Goal: Task Accomplishment & Management: Manage account settings

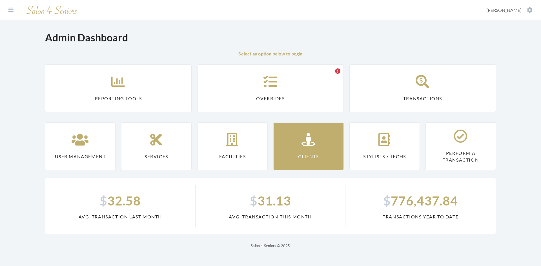
click at [300, 141] on link "Clients" at bounding box center [309, 147] width 70 height 48
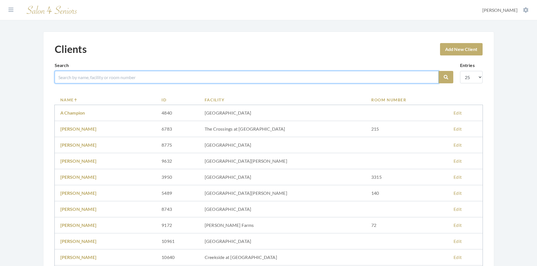
click at [110, 77] on input "search" at bounding box center [247, 77] width 384 height 12
type input "HITCH"
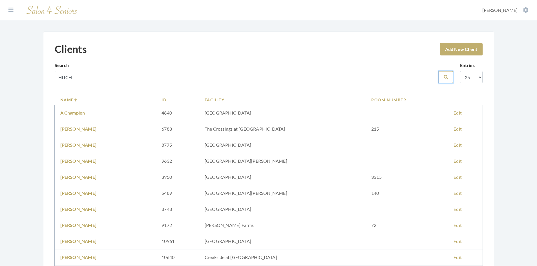
click at [443, 76] on button "Search" at bounding box center [446, 77] width 15 height 12
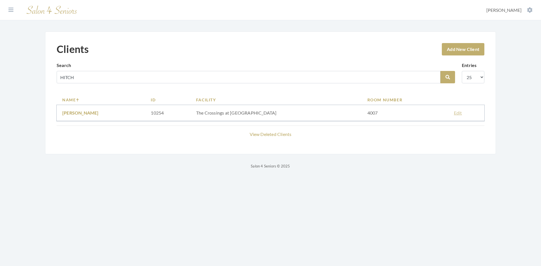
click at [455, 113] on link "Edit" at bounding box center [458, 112] width 8 height 5
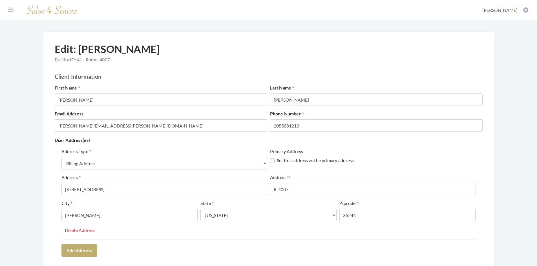
select select "billing"
select select "al"
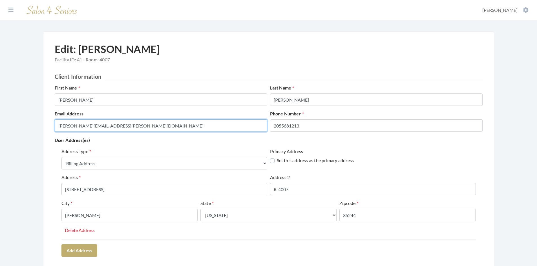
drag, startPoint x: 178, startPoint y: 124, endPoint x: 49, endPoint y: 116, distance: 129.1
paste input "[EMAIL_ADDRESS][DOMAIN_NAME]"
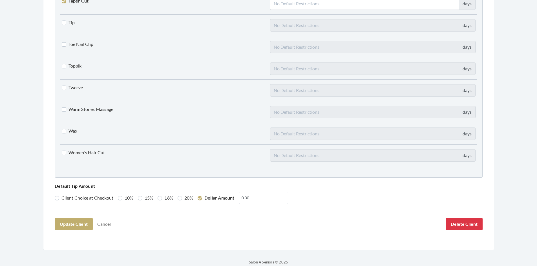
scroll to position [1389, 0]
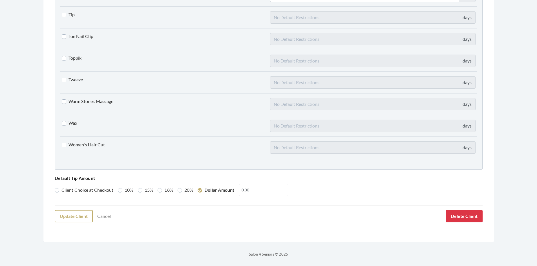
type input "LHITCHCOCK41@HOTMAIL.COM"
click at [73, 217] on button "Update Client" at bounding box center [74, 216] width 38 height 12
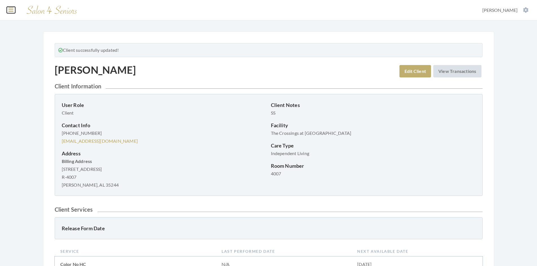
click at [9, 12] on icon at bounding box center [10, 10] width 5 height 6
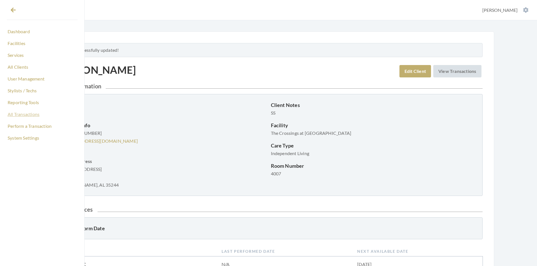
click at [25, 117] on link "All Transactions" at bounding box center [42, 115] width 71 height 10
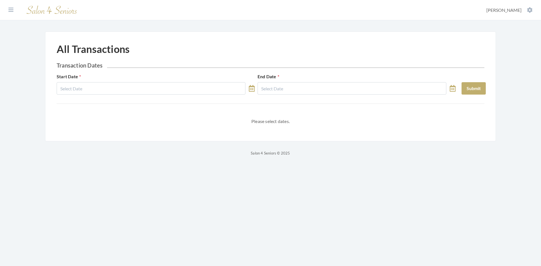
select select "7"
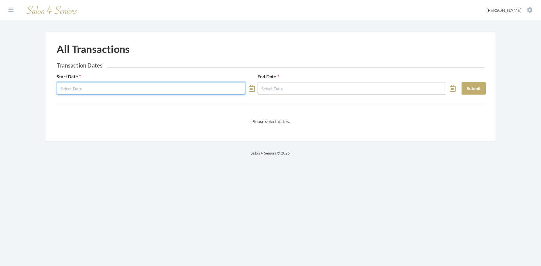
click at [113, 89] on input "text" at bounding box center [151, 88] width 189 height 12
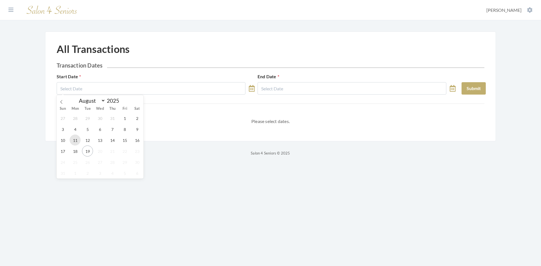
click at [76, 140] on span "11" at bounding box center [75, 140] width 11 height 11
type input "[DATE]"
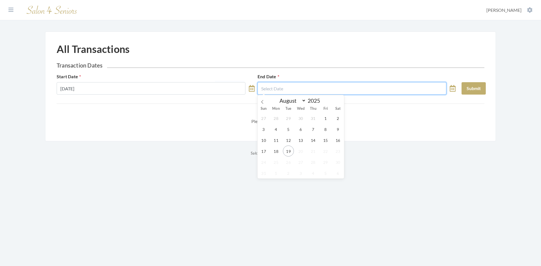
click at [317, 88] on input "text" at bounding box center [352, 88] width 189 height 12
click at [264, 153] on span "17" at bounding box center [263, 151] width 11 height 11
type input "[DATE]"
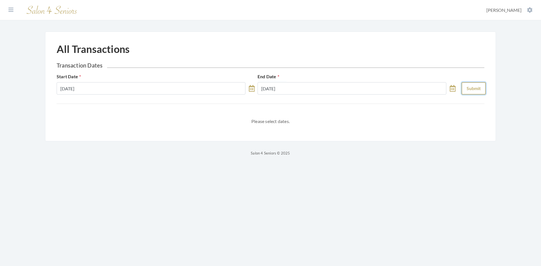
click at [468, 90] on button "Submit" at bounding box center [474, 88] width 24 height 12
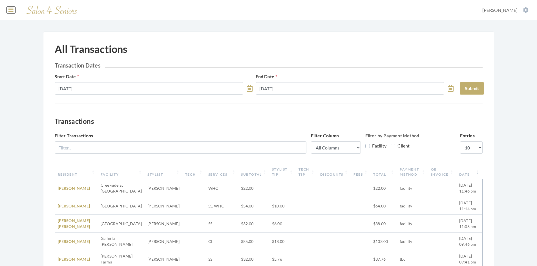
click at [9, 12] on icon at bounding box center [10, 10] width 5 height 6
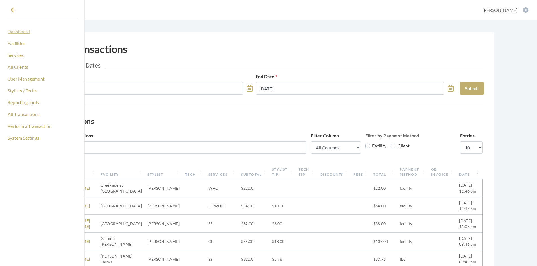
click at [19, 29] on link "Dashboard" at bounding box center [42, 32] width 71 height 10
